Goal: Information Seeking & Learning: Learn about a topic

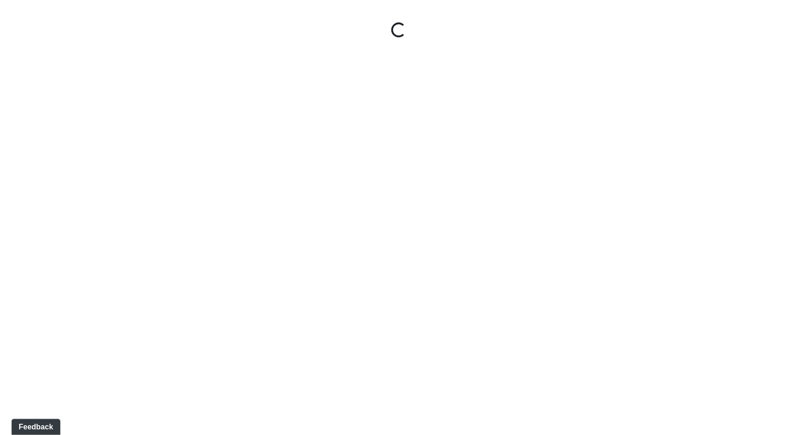
select select "jSbzXF9d96j3rUUmxPYLxy"
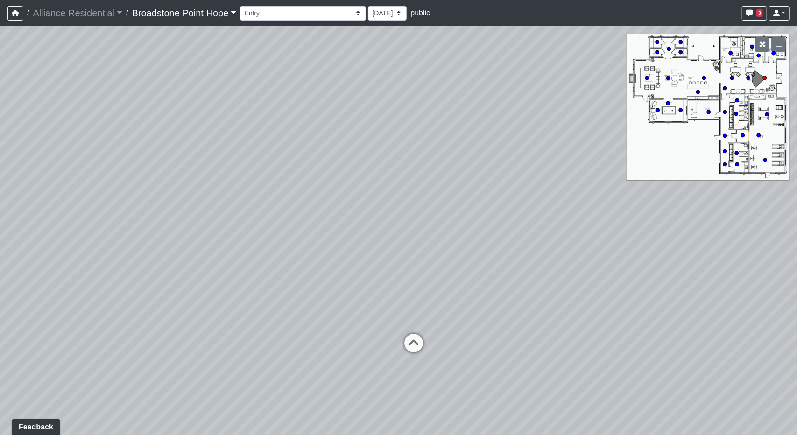
click at [229, 14] on link "Broadstone Point Hope" at bounding box center [184, 13] width 105 height 19
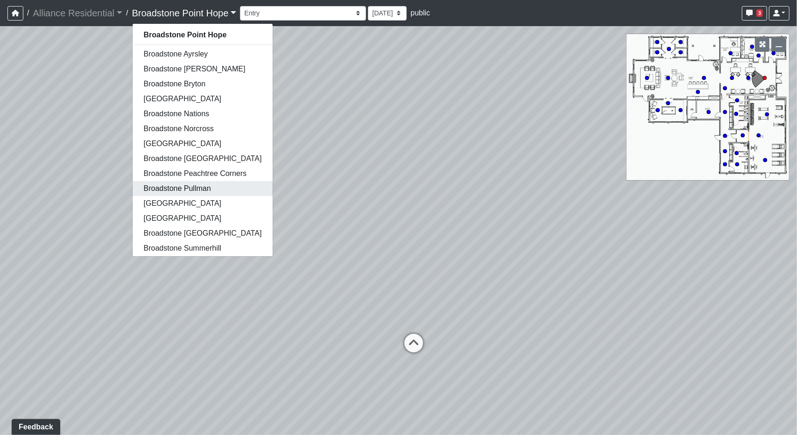
click at [186, 189] on link "Broadstone Pullman" at bounding box center [203, 188] width 141 height 15
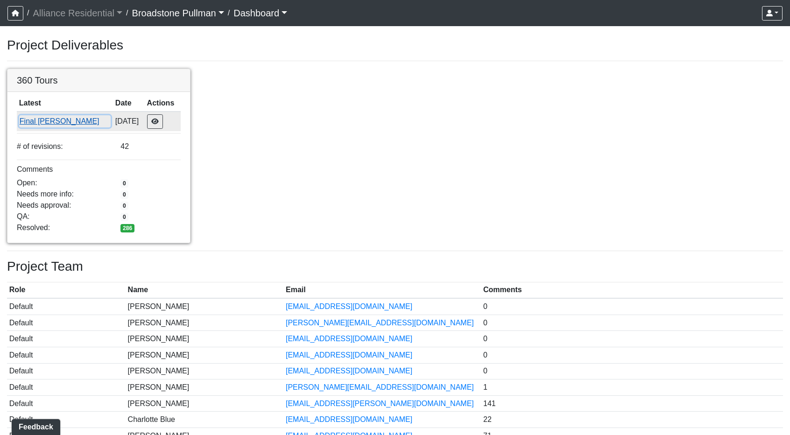
click at [36, 124] on button "Final Ansel" at bounding box center [65, 121] width 92 height 12
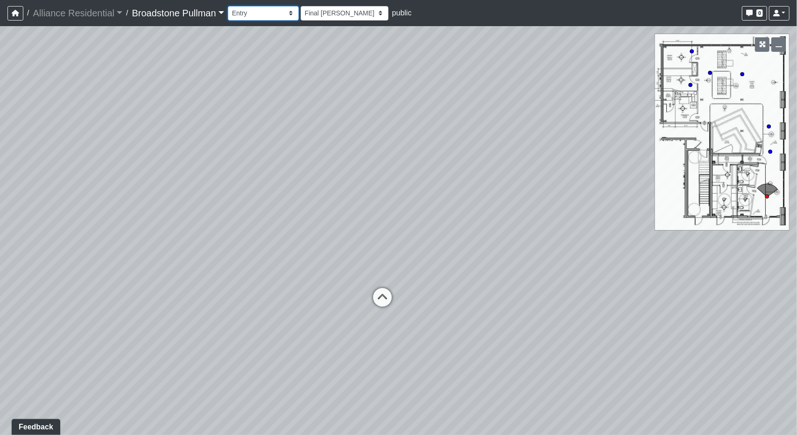
click at [269, 10] on select "Entry Game Lounge Island Kitchen Lounge Seating Mailblocks Mailblocks 2 Cardio …" at bounding box center [263, 13] width 71 height 14
click at [230, 6] on select "Entry Game Lounge Island Kitchen Lounge Seating Mailblocks Mailblocks 2 Cardio …" at bounding box center [263, 13] width 71 height 14
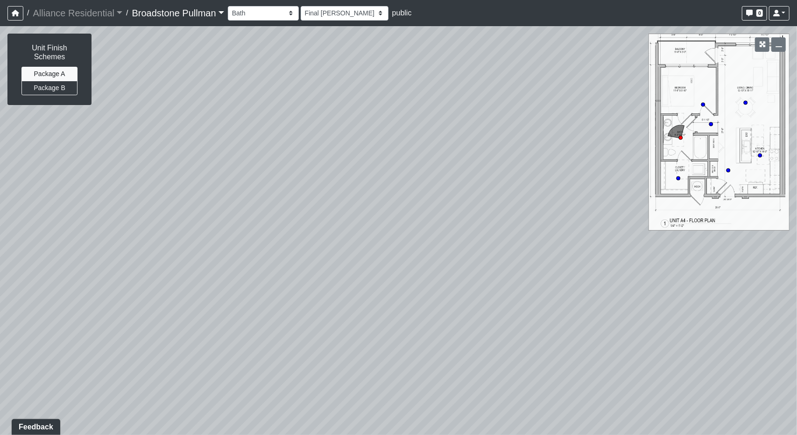
drag, startPoint x: 274, startPoint y: 297, endPoint x: 9, endPoint y: 347, distance: 269.5
click at [9, 347] on div "Loading... Clubroom - Game Lounge Loading... Coffee Bar Loading... Closet Loadi…" at bounding box center [398, 230] width 797 height 409
drag, startPoint x: 385, startPoint y: 295, endPoint x: 181, endPoint y: 181, distance: 233.5
click at [164, 181] on div "Loading... Clubroom - Game Lounge Loading... Coffee Bar Loading... Closet Loadi…" at bounding box center [398, 230] width 797 height 409
click at [516, 261] on icon at bounding box center [526, 256] width 28 height 28
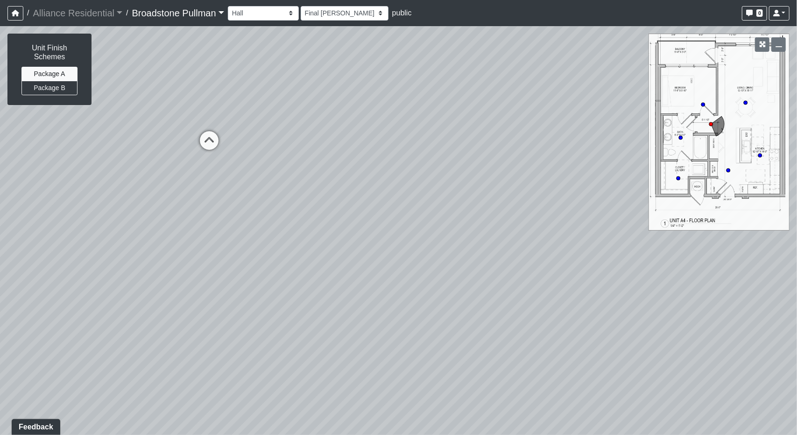
drag, startPoint x: 614, startPoint y: 223, endPoint x: 92, endPoint y: 101, distance: 535.6
click at [92, 101] on div "Loading... Clubroom - Game Lounge Loading... Coffee Bar Loading... Closet Loadi…" at bounding box center [398, 230] width 797 height 409
drag, startPoint x: 552, startPoint y: 196, endPoint x: 0, endPoint y: 75, distance: 564.6
click at [0, 75] on div "Loading... Clubroom - Game Lounge Loading... Coffee Bar Loading... Closet Loadi…" at bounding box center [398, 230] width 797 height 409
drag, startPoint x: 331, startPoint y: 57, endPoint x: 707, endPoint y: 350, distance: 476.6
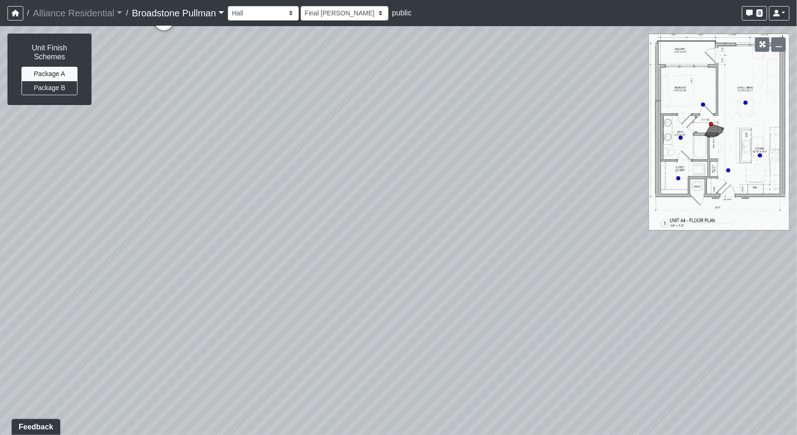
click at [707, 350] on div "Loading... Clubroom - Game Lounge Loading... Coffee Bar Loading... Closet Loadi…" at bounding box center [398, 230] width 797 height 409
click at [343, 102] on icon at bounding box center [344, 116] width 28 height 28
select select "unit-a4-kitchen"
drag, startPoint x: 367, startPoint y: 80, endPoint x: 544, endPoint y: 249, distance: 244.4
click at [550, 249] on div "Loading... Clubroom - Game Lounge Loading... Coffee Bar Loading... Closet Loadi…" at bounding box center [398, 230] width 797 height 409
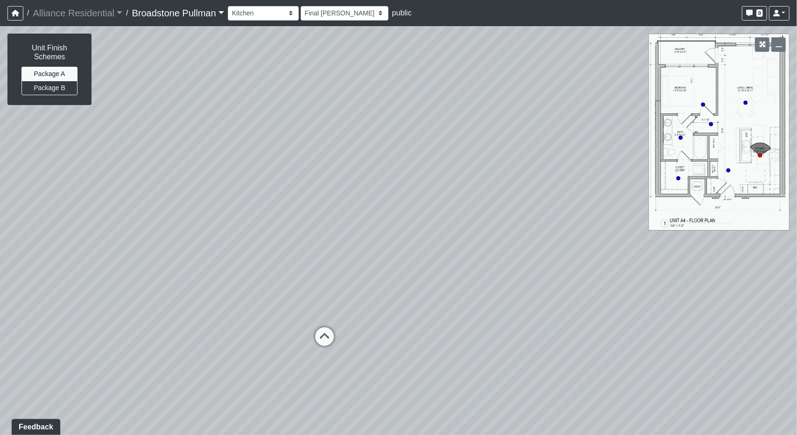
drag, startPoint x: 0, startPoint y: 236, endPoint x: 361, endPoint y: 203, distance: 362.0
click at [361, 203] on div "Loading... Clubroom - Game Lounge Loading... Coffee Bar Loading... Closet Loadi…" at bounding box center [398, 230] width 797 height 409
drag, startPoint x: 150, startPoint y: 127, endPoint x: 556, endPoint y: 118, distance: 405.9
click at [578, 123] on div "Loading... Clubroom - Game Lounge Loading... Coffee Bar Loading... Closet Loadi…" at bounding box center [398, 230] width 797 height 409
click at [52, 86] on button "Package B" at bounding box center [49, 88] width 56 height 14
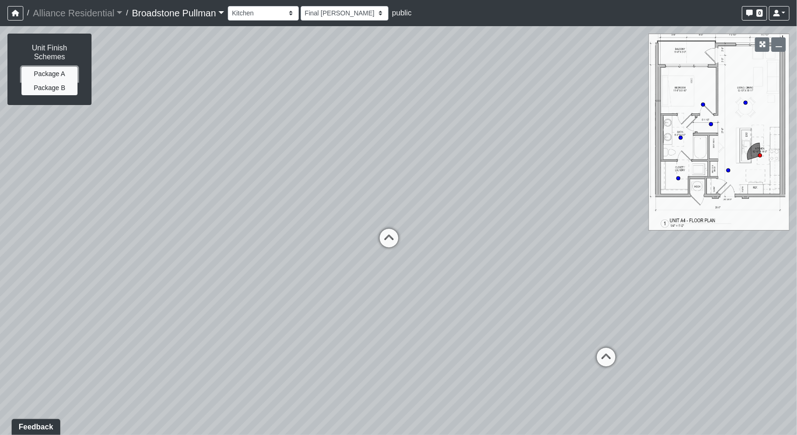
click at [58, 72] on button "Package A" at bounding box center [49, 74] width 56 height 14
drag, startPoint x: 494, startPoint y: 247, endPoint x: 201, endPoint y: 218, distance: 294.2
click at [201, 218] on div "Loading... Clubroom - Game Lounge Loading... Coffee Bar Loading... Closet Loadi…" at bounding box center [398, 230] width 797 height 409
drag, startPoint x: 531, startPoint y: 267, endPoint x: 563, endPoint y: 298, distance: 45.3
click at [563, 298] on div "Loading... Clubroom - Game Lounge Loading... Coffee Bar Loading... Closet Loadi…" at bounding box center [398, 230] width 797 height 409
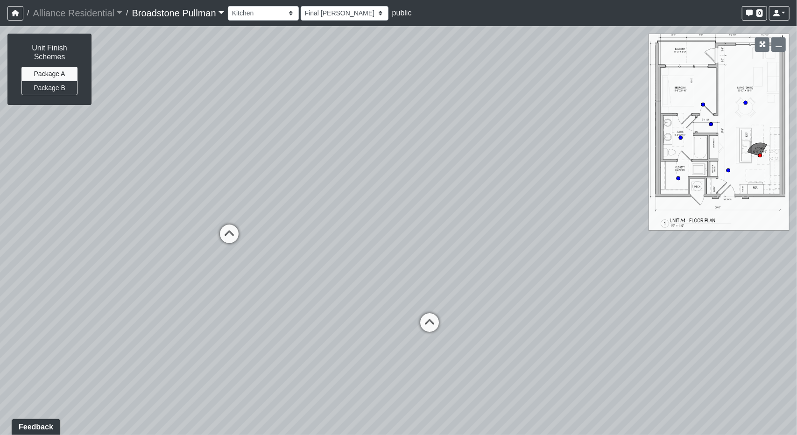
drag, startPoint x: 210, startPoint y: 261, endPoint x: 387, endPoint y: 264, distance: 177.0
click at [387, 264] on div "Loading... Clubroom - Game Lounge Loading... Coffee Bar Loading... Closet Loadi…" at bounding box center [398, 230] width 797 height 409
click at [188, 13] on link "Broadstone Pullman" at bounding box center [178, 13] width 92 height 19
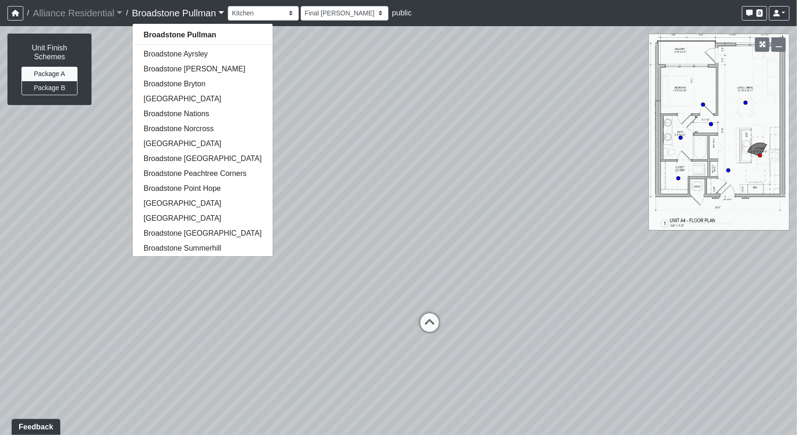
click at [200, 15] on link "Broadstone Pullman" at bounding box center [178, 13] width 92 height 19
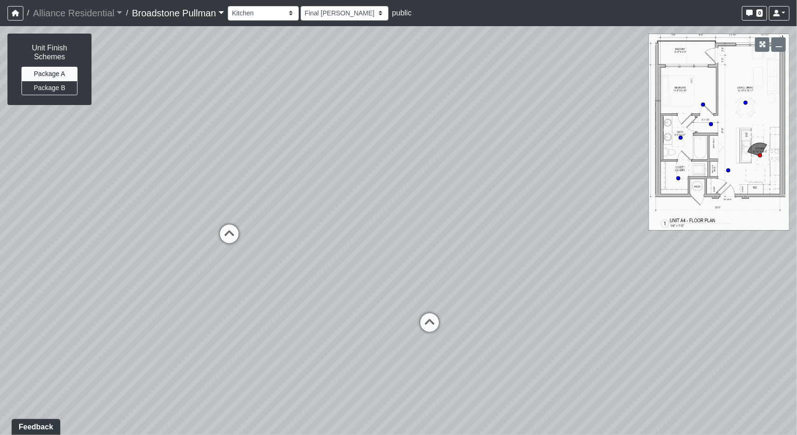
click at [213, 19] on link "Broadstone Pullman" at bounding box center [178, 13] width 92 height 19
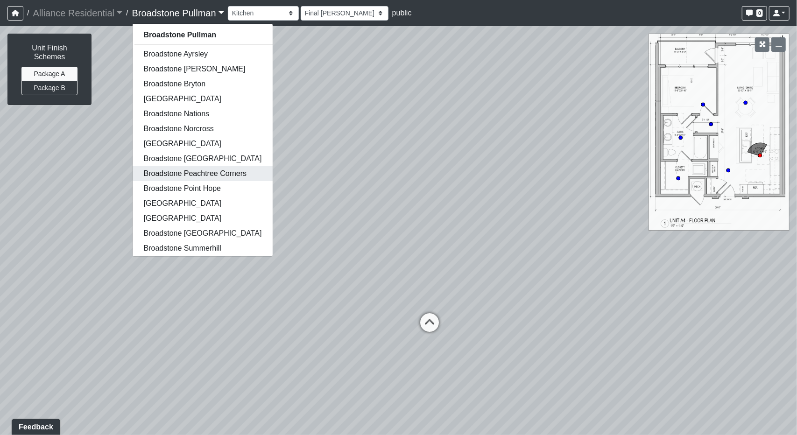
click at [197, 170] on link "Broadstone Peachtree Corners" at bounding box center [203, 173] width 141 height 15
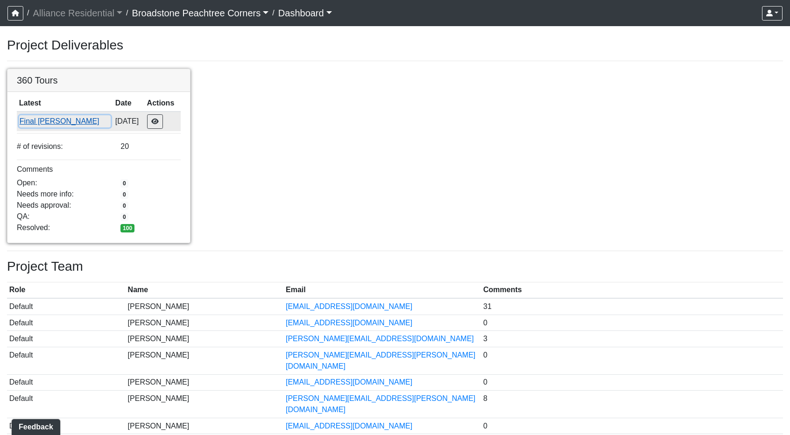
click at [43, 122] on button "Final [PERSON_NAME]" at bounding box center [65, 121] width 92 height 12
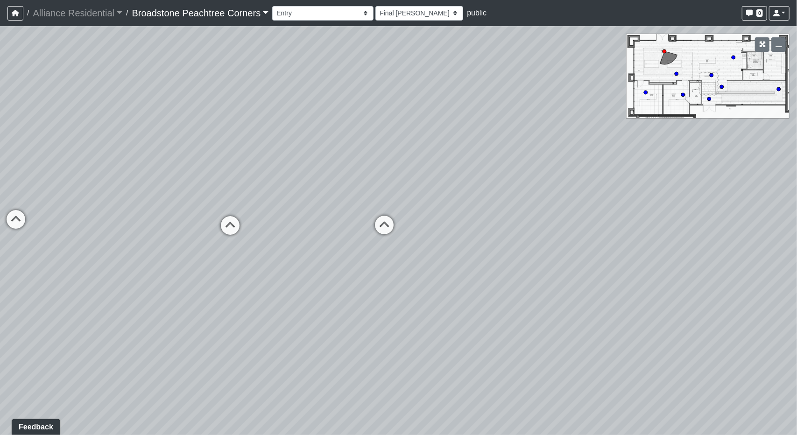
click at [238, 16] on link "Broadstone Peachtree Corners" at bounding box center [200, 13] width 137 height 19
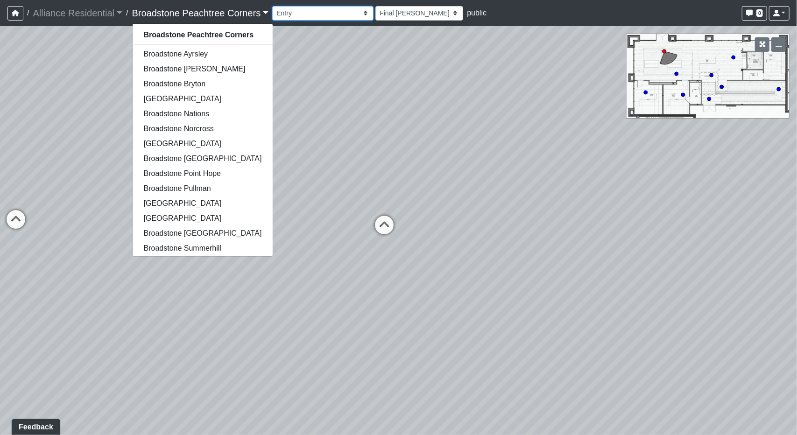
click at [346, 11] on select "Archway Counter Entry Pillar Pool Courtyard Entry Pool Table Seating Shelves Ar…" at bounding box center [322, 13] width 101 height 14
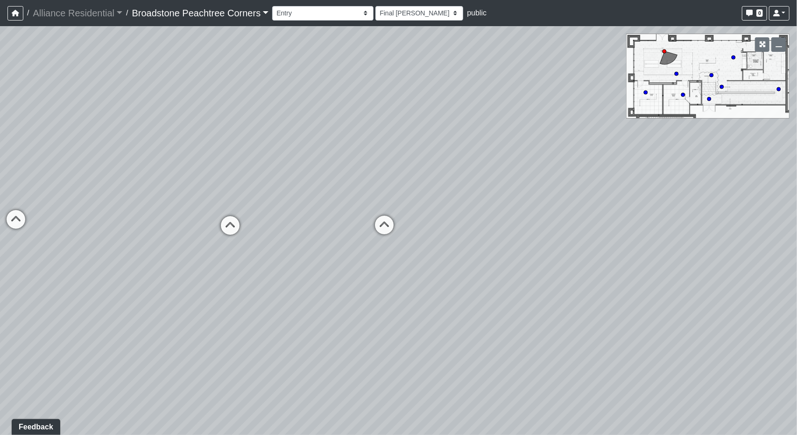
click at [411, 69] on div "Loading... Managers Office Loading... Desks Loading... Seating Loading... Coffe…" at bounding box center [398, 230] width 797 height 409
click at [263, 13] on link "Broadstone Peachtree Corners" at bounding box center [200, 13] width 137 height 19
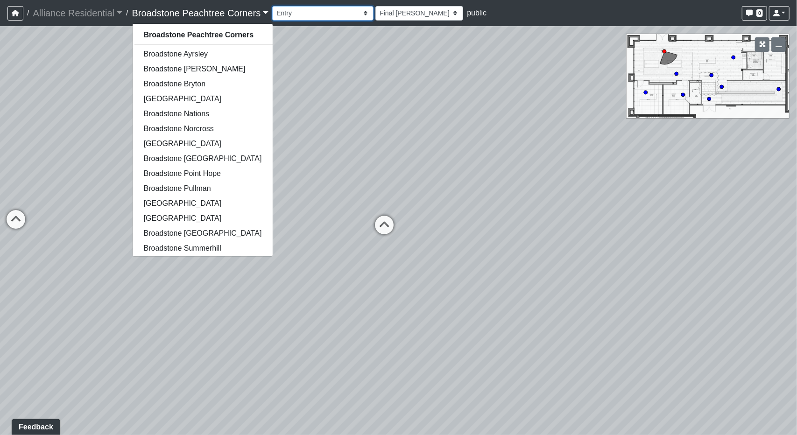
click at [295, 11] on select "Archway Counter Entry Pillar Pool Courtyard Entry Pool Table Seating Shelves Ar…" at bounding box center [322, 13] width 101 height 14
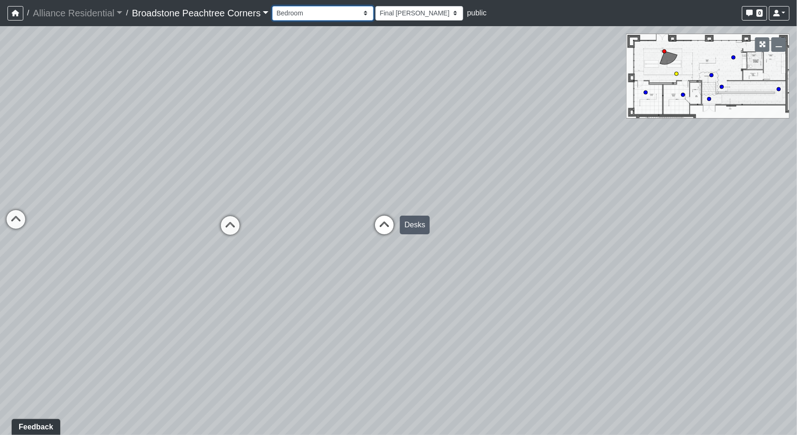
click at [273, 6] on select "Archway Counter Entry Pillar Pool Courtyard Entry Pool Table Seating Shelves Ar…" at bounding box center [322, 13] width 101 height 14
select select "unit-a2-bedroom"
